Goal: Navigation & Orientation: Go to known website

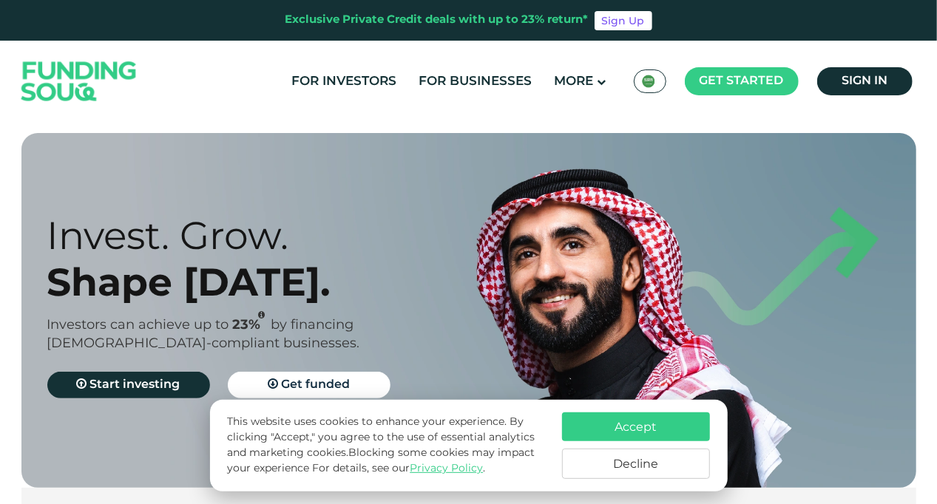
click at [410, 118] on div "For Investors For Businesses More About Us KSA عربي" at bounding box center [469, 81] width 902 height 81
click at [605, 418] on button "Accept" at bounding box center [636, 427] width 148 height 29
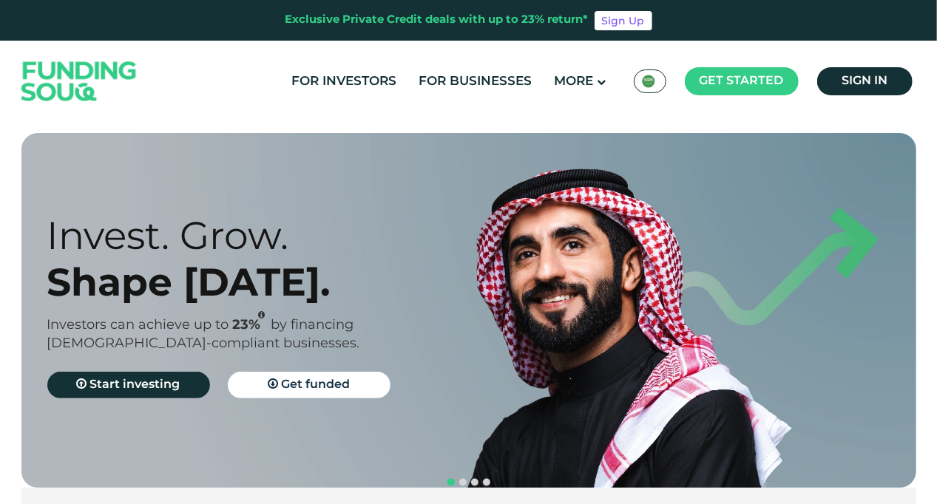
click at [180, 220] on div "Invest. Grow." at bounding box center [270, 235] width 447 height 47
click at [648, 86] on img at bounding box center [648, 81] width 13 height 13
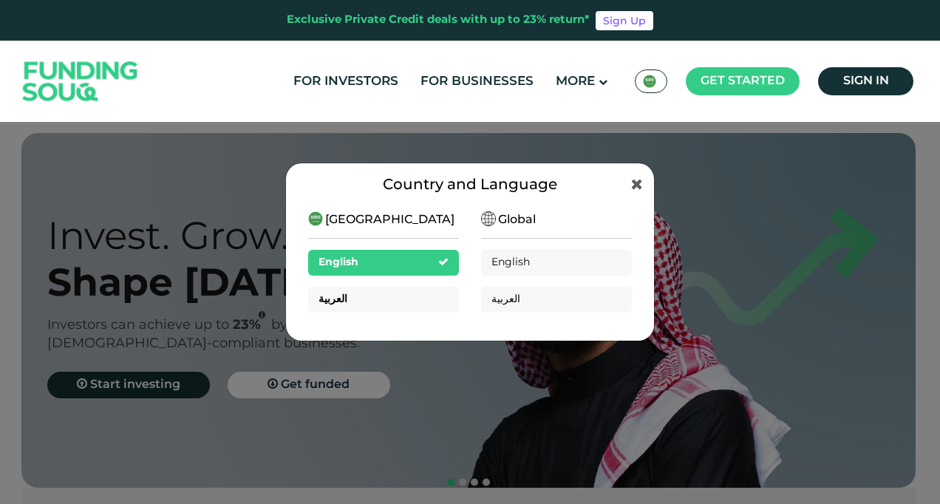
click at [408, 294] on div "العربية" at bounding box center [383, 300] width 151 height 26
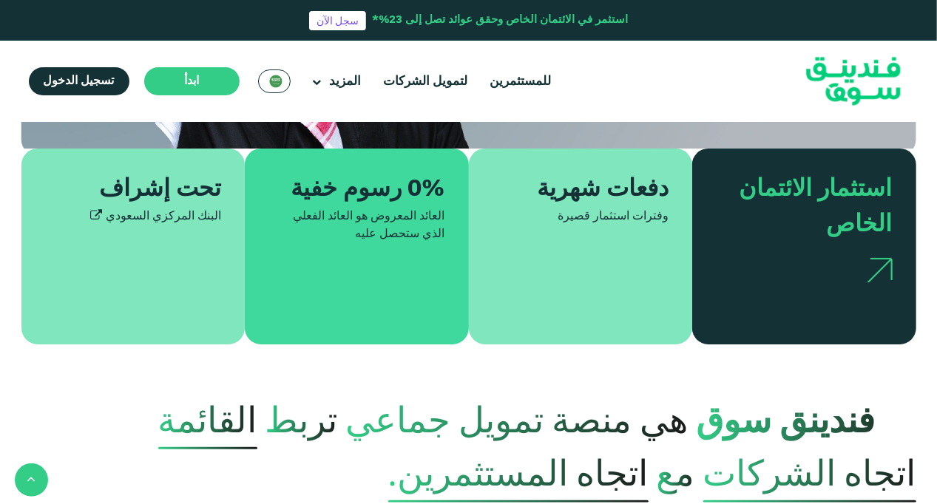
scroll to position [397, 0]
